Goal: Find specific page/section: Find specific page/section

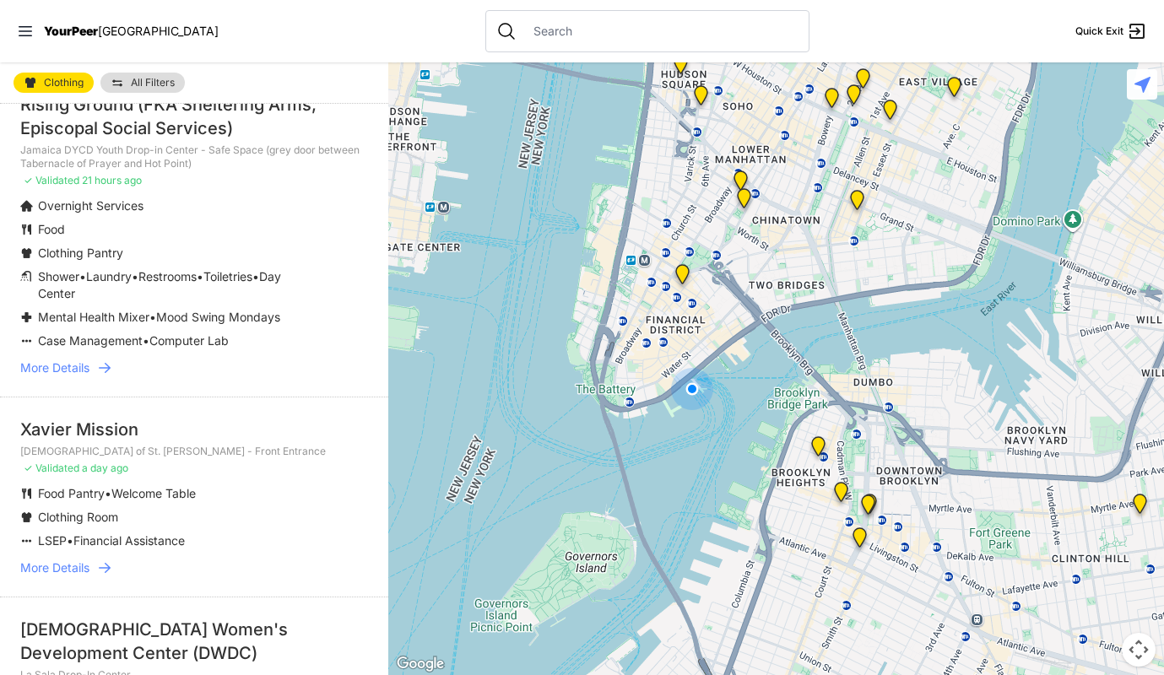
select select "nearby"
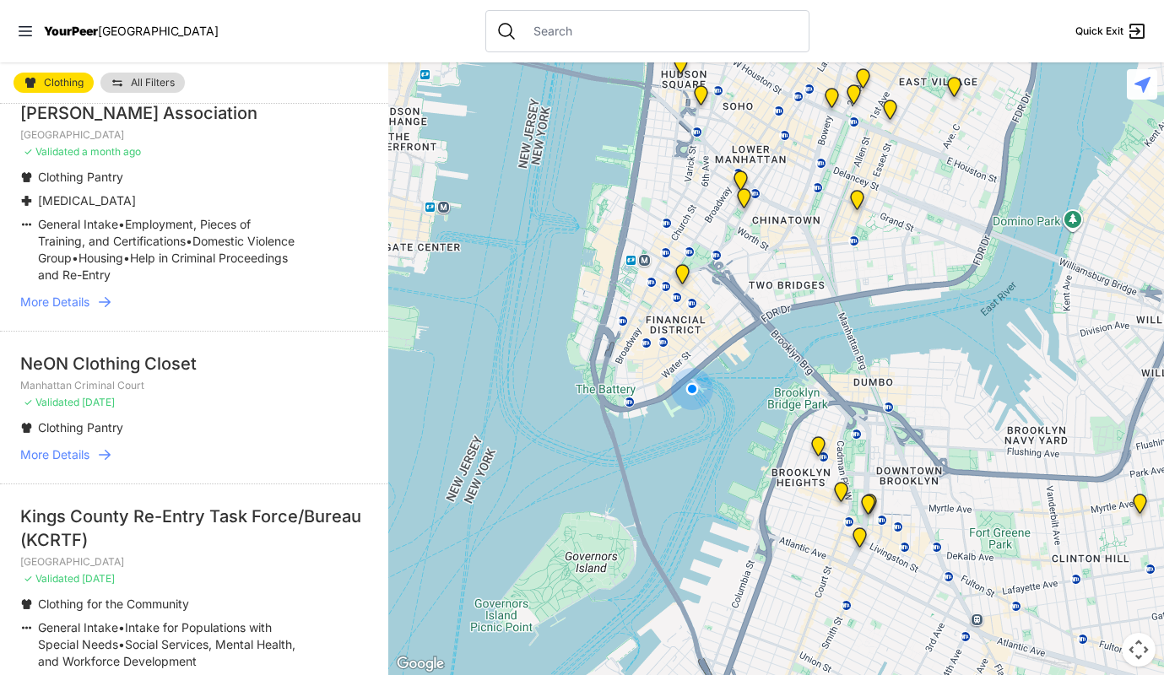
scroll to position [422, 0]
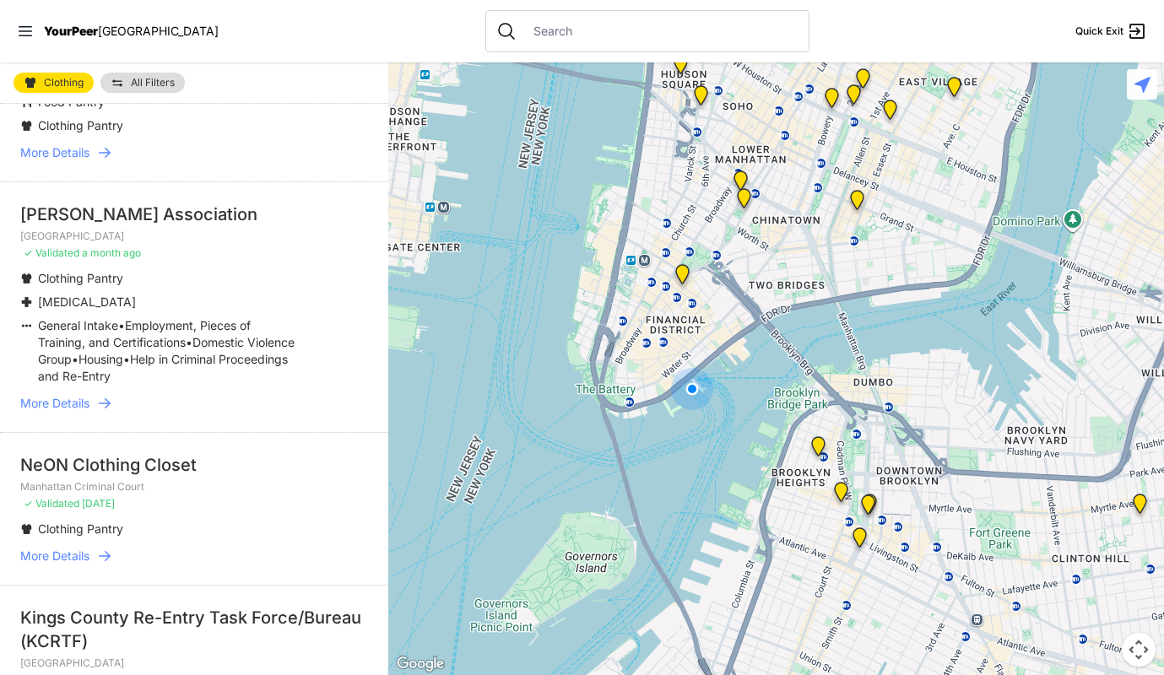
click at [143, 91] on link "All Filters" at bounding box center [142, 83] width 84 height 20
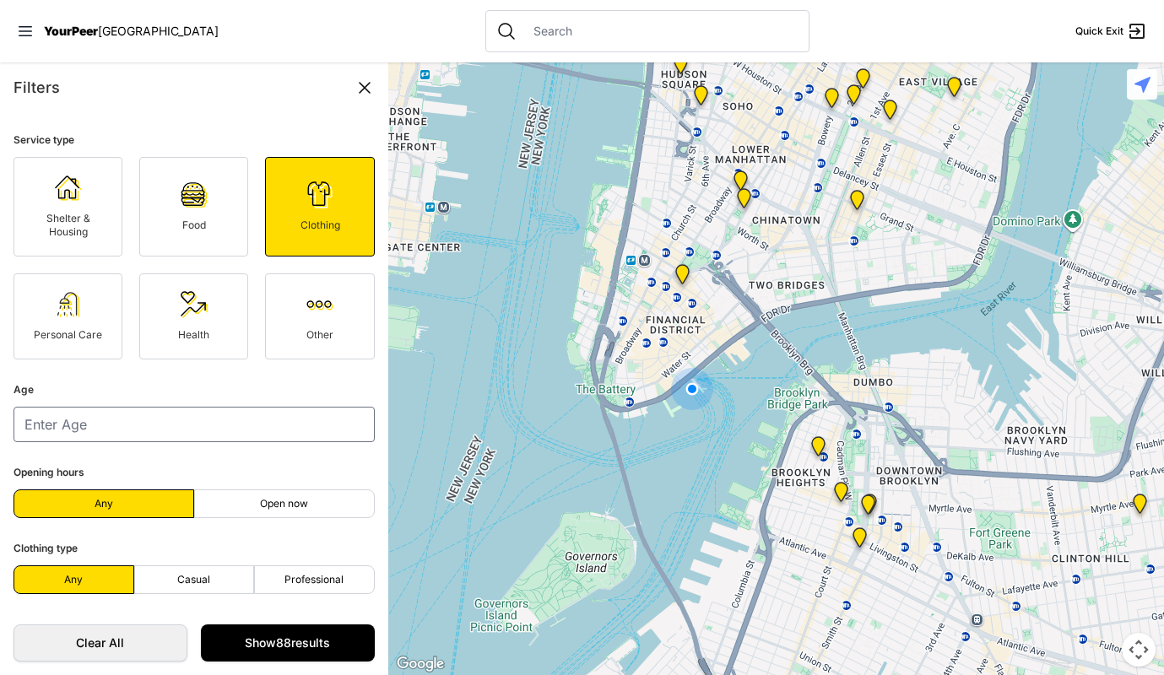
click at [144, 81] on div "Filters Service type Shelter & Housing Food Clothing Personal Care Health Other…" at bounding box center [194, 368] width 388 height 613
click at [366, 90] on icon at bounding box center [365, 88] width 20 height 20
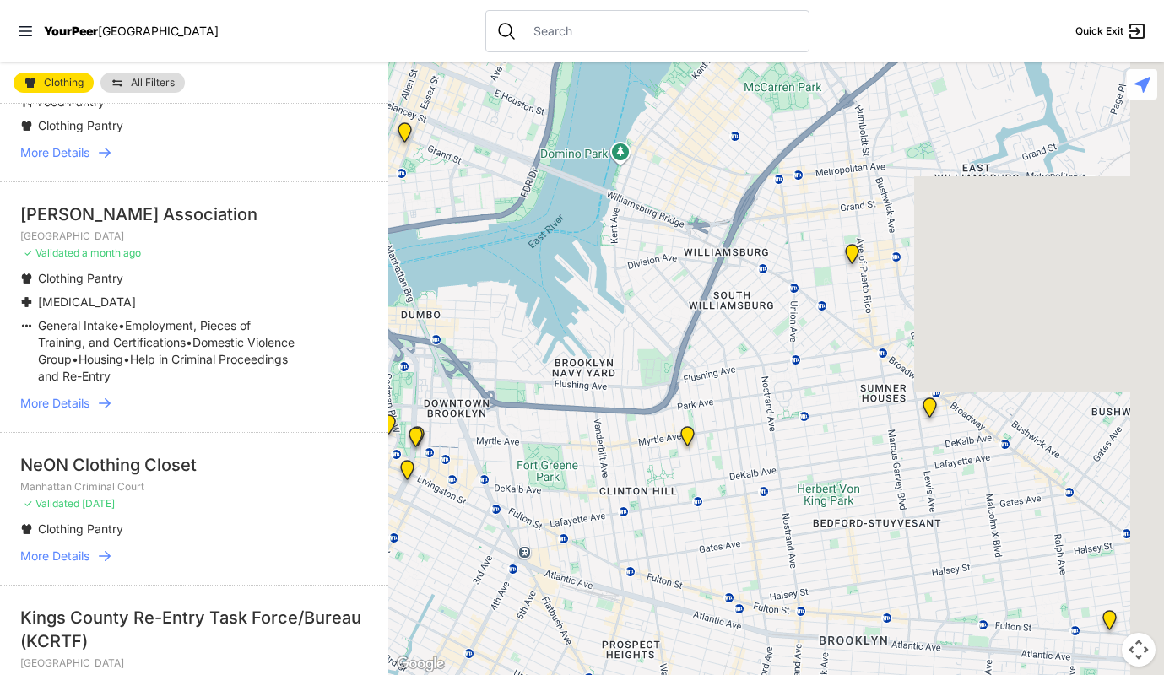
drag, startPoint x: 901, startPoint y: 431, endPoint x: 516, endPoint y: 367, distance: 390.2
click at [516, 367] on div at bounding box center [776, 368] width 776 height 613
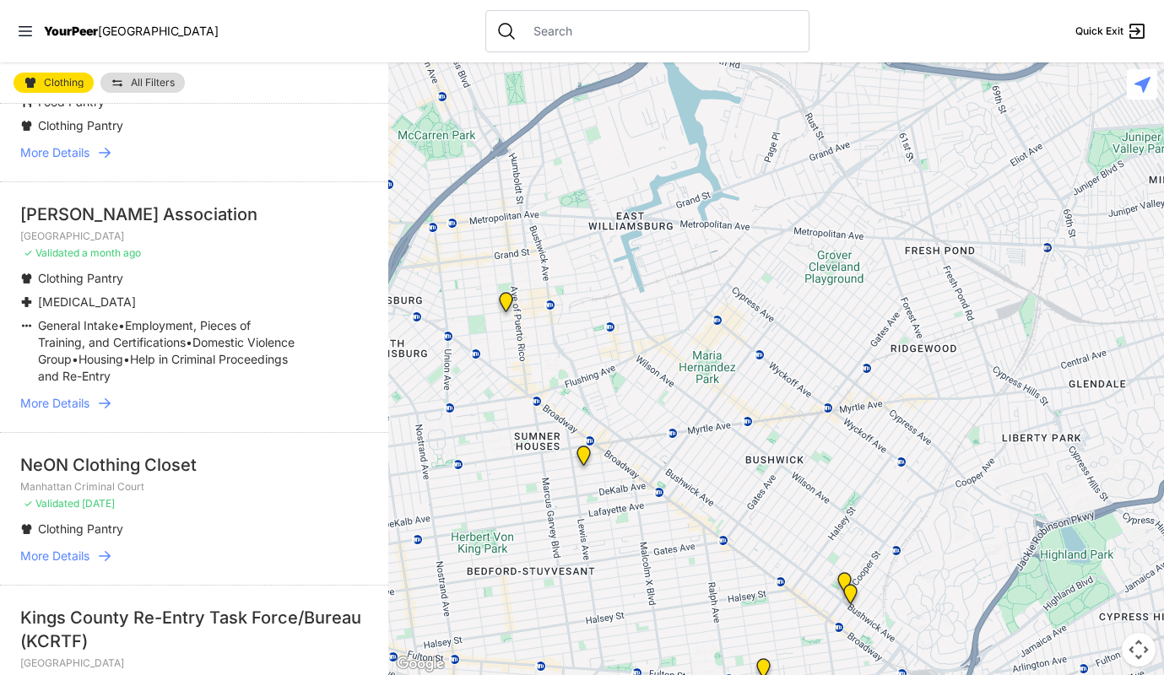
drag, startPoint x: 770, startPoint y: 391, endPoint x: 450, endPoint y: 436, distance: 323.1
click at [444, 442] on div at bounding box center [776, 368] width 776 height 613
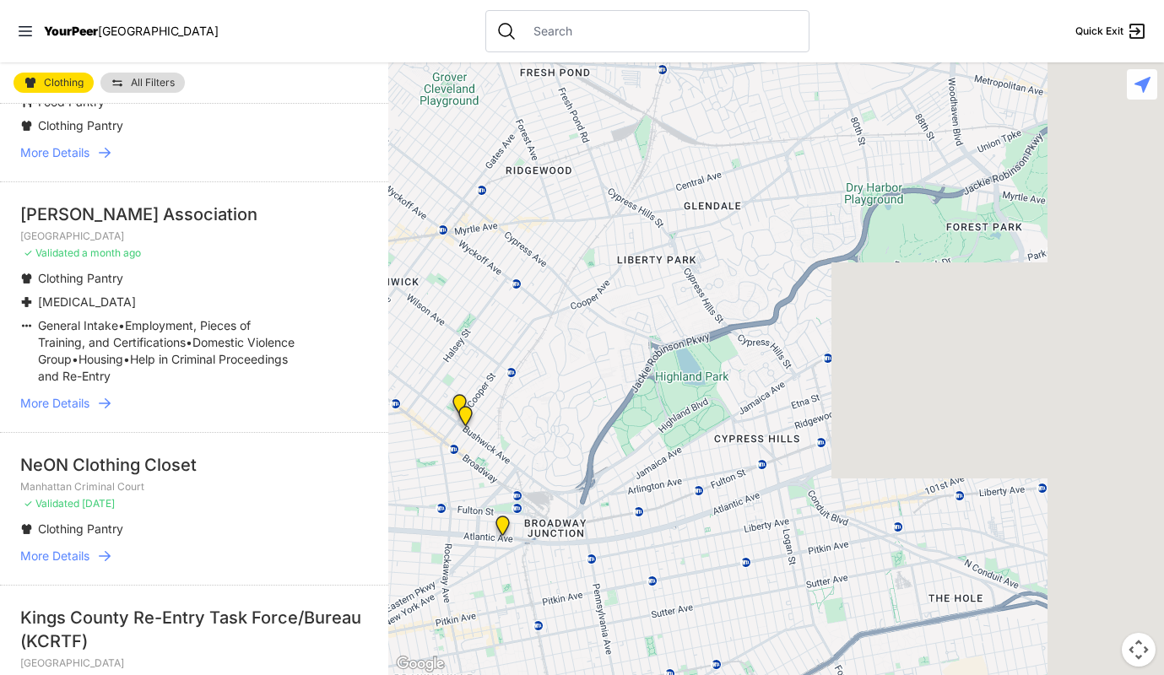
drag, startPoint x: 811, startPoint y: 338, endPoint x: 429, endPoint y: 160, distance: 421.2
click at [429, 160] on div at bounding box center [776, 368] width 776 height 613
